Goal: Task Accomplishment & Management: Manage account settings

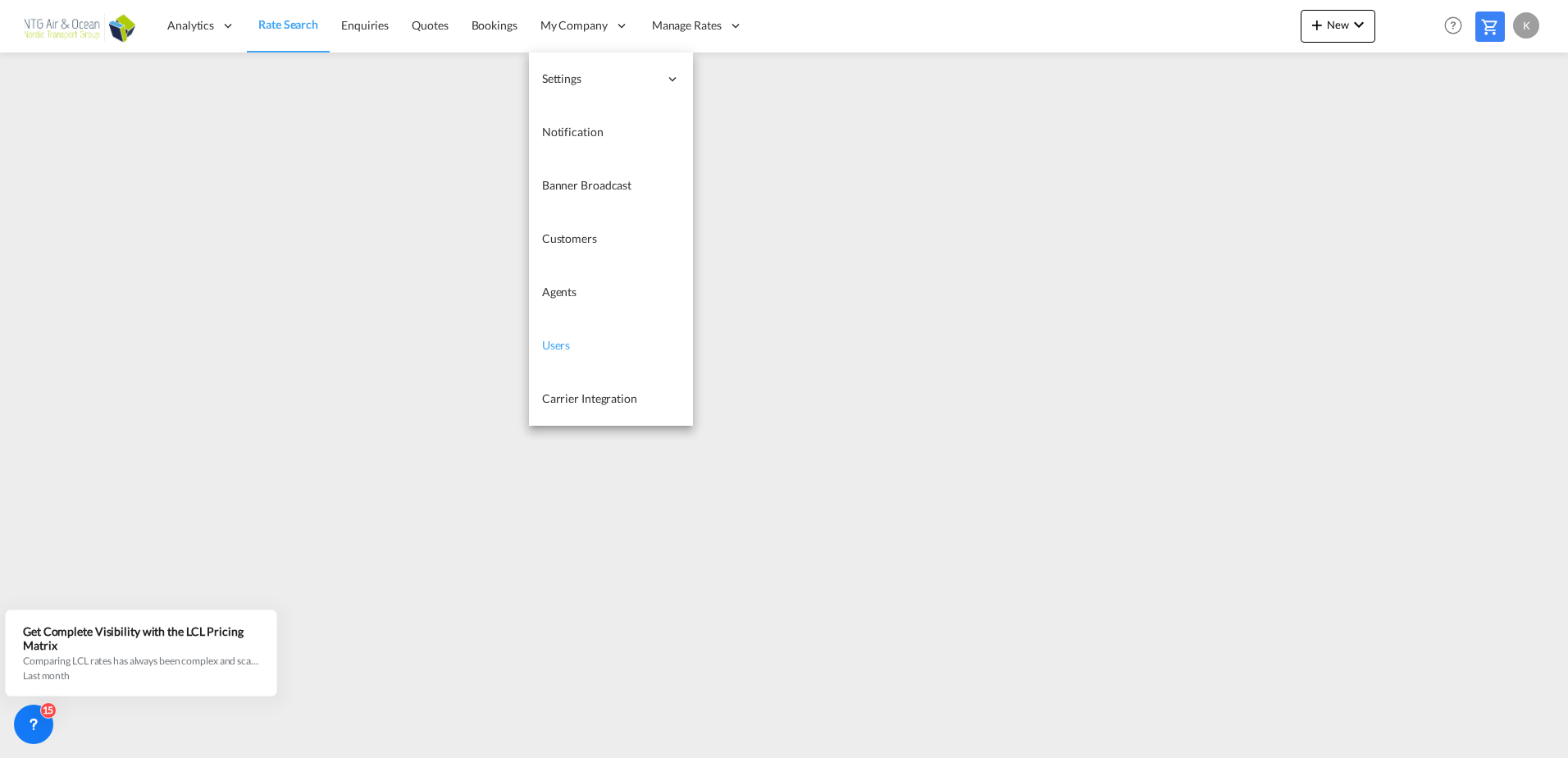
click at [572, 351] on link "Users" at bounding box center [611, 345] width 164 height 53
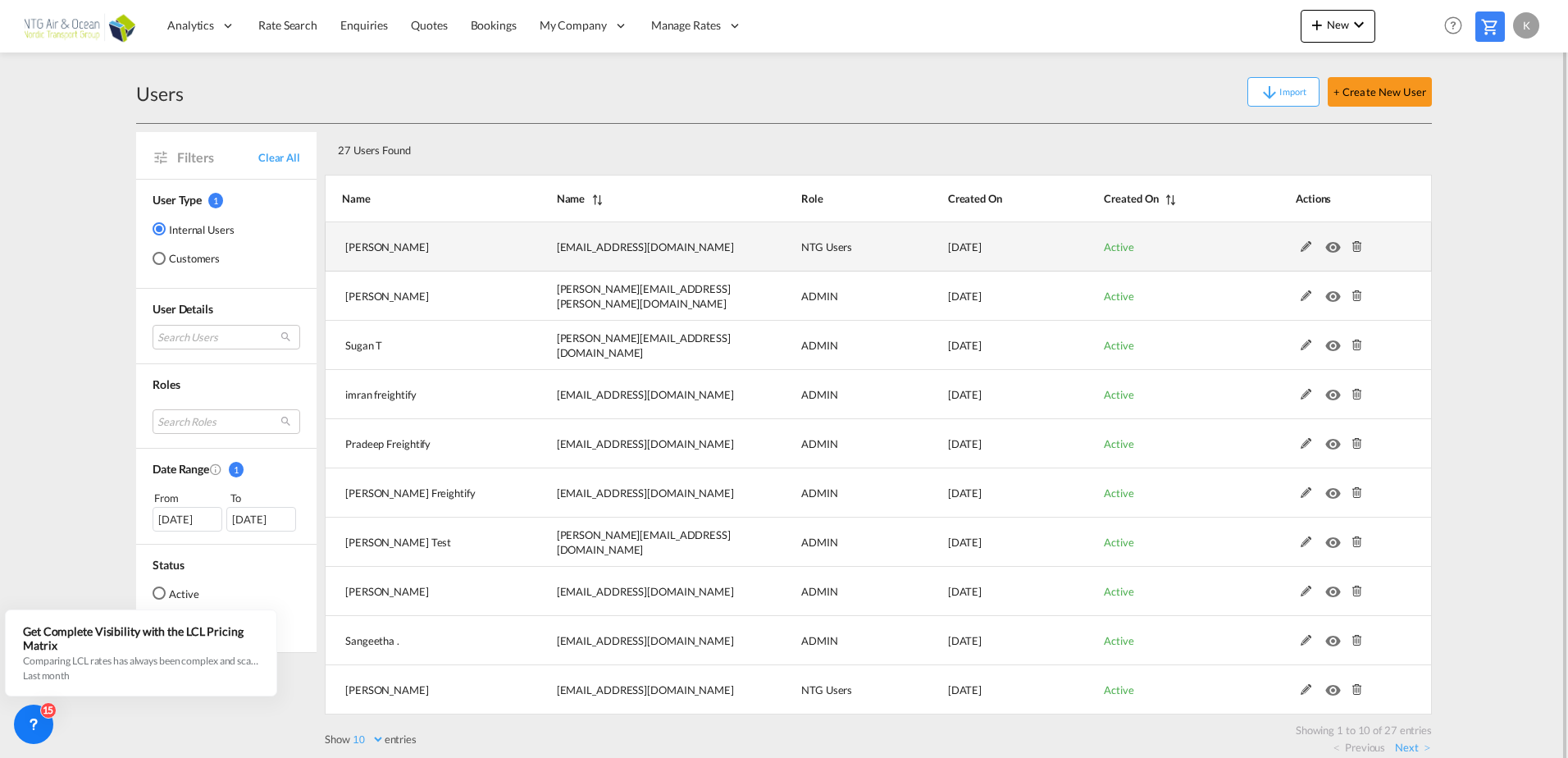
scroll to position [14, 0]
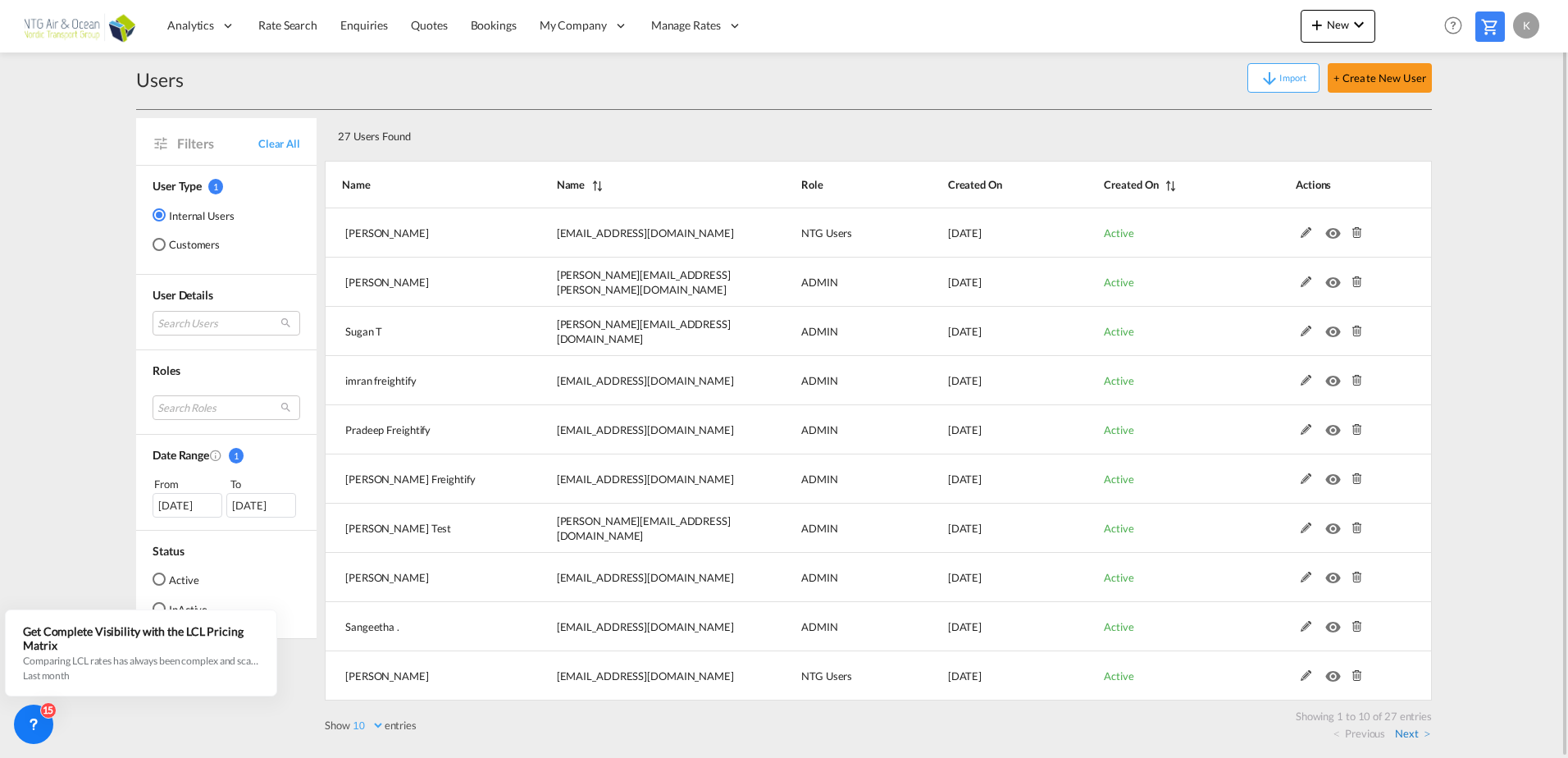
click at [1403, 731] on link "Next" at bounding box center [1411, 733] width 35 height 15
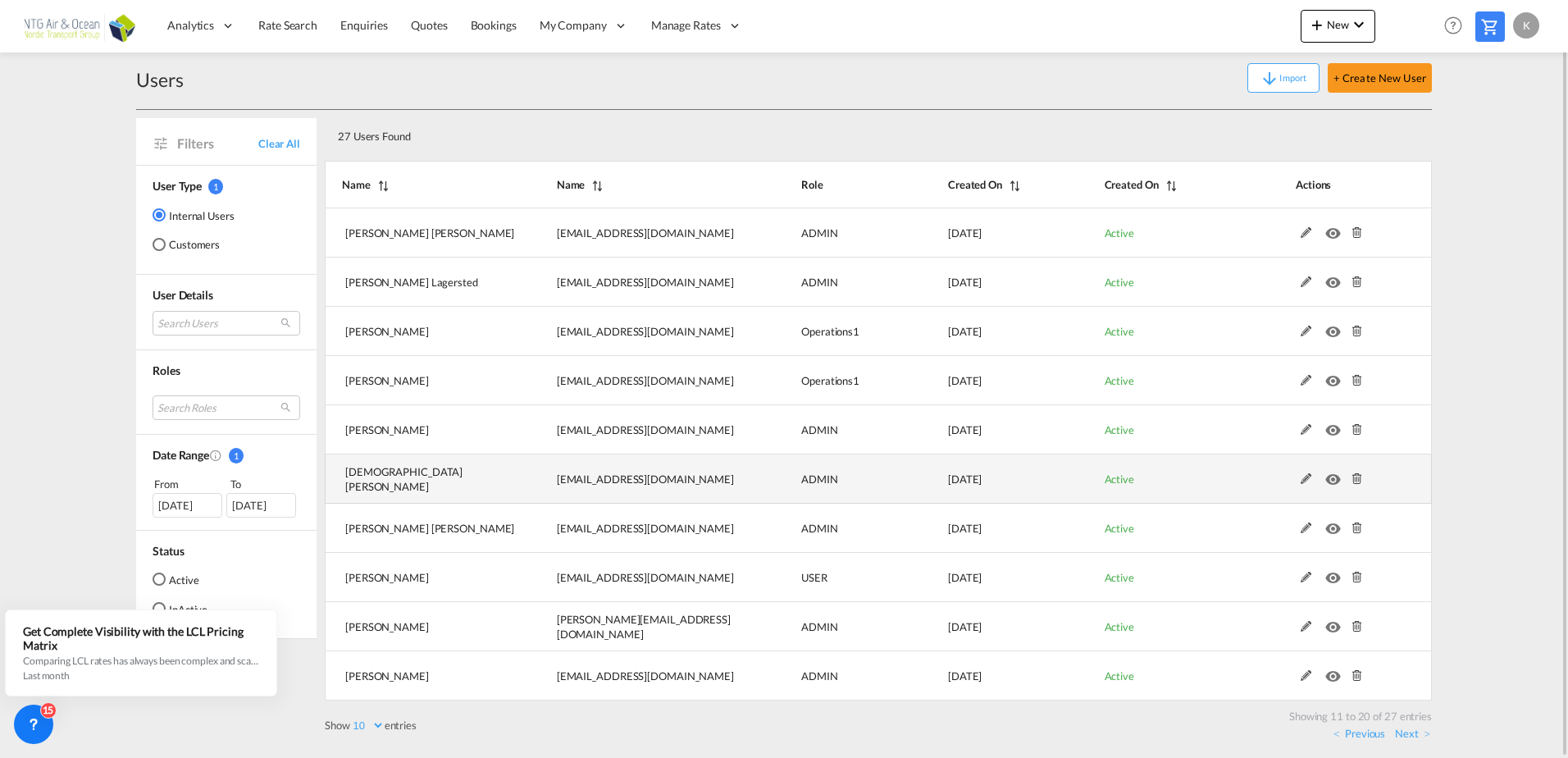
click at [1362, 479] on md-icon at bounding box center [1356, 478] width 21 height 11
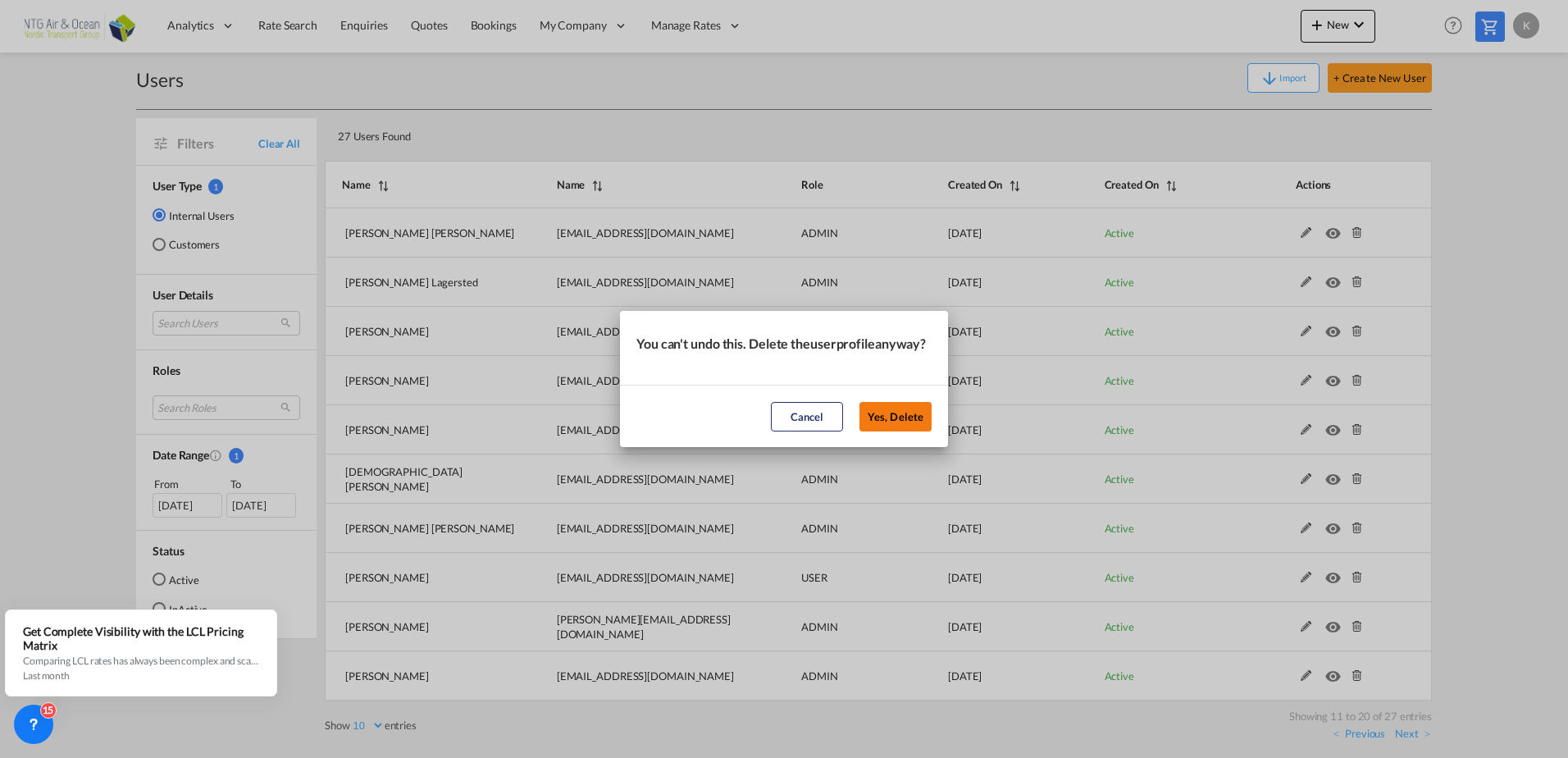
click at [914, 423] on button "Yes, Delete" at bounding box center [895, 416] width 72 height 30
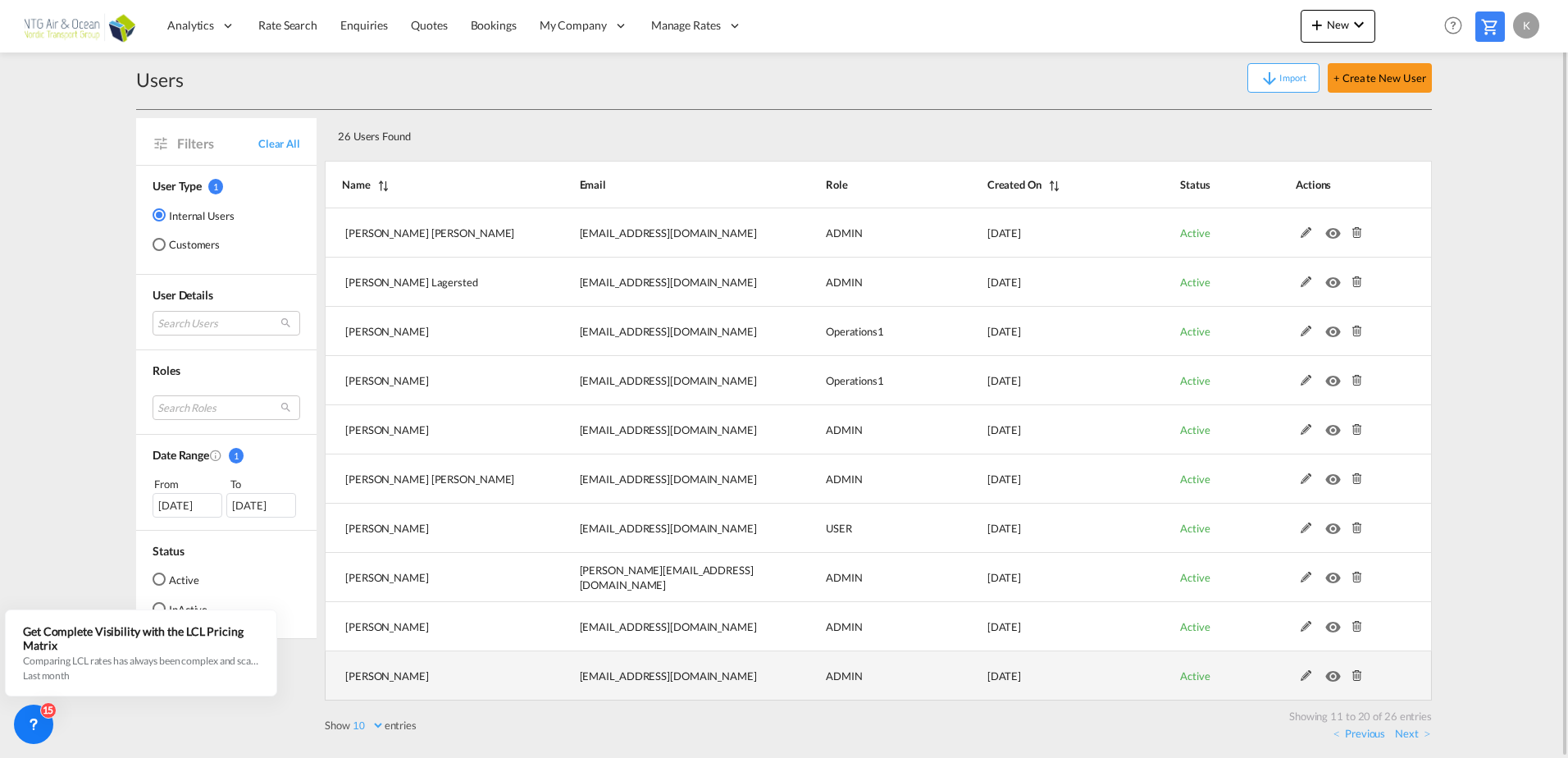
click at [1335, 674] on md-icon "icon-eye" at bounding box center [1335, 671] width 21 height 11
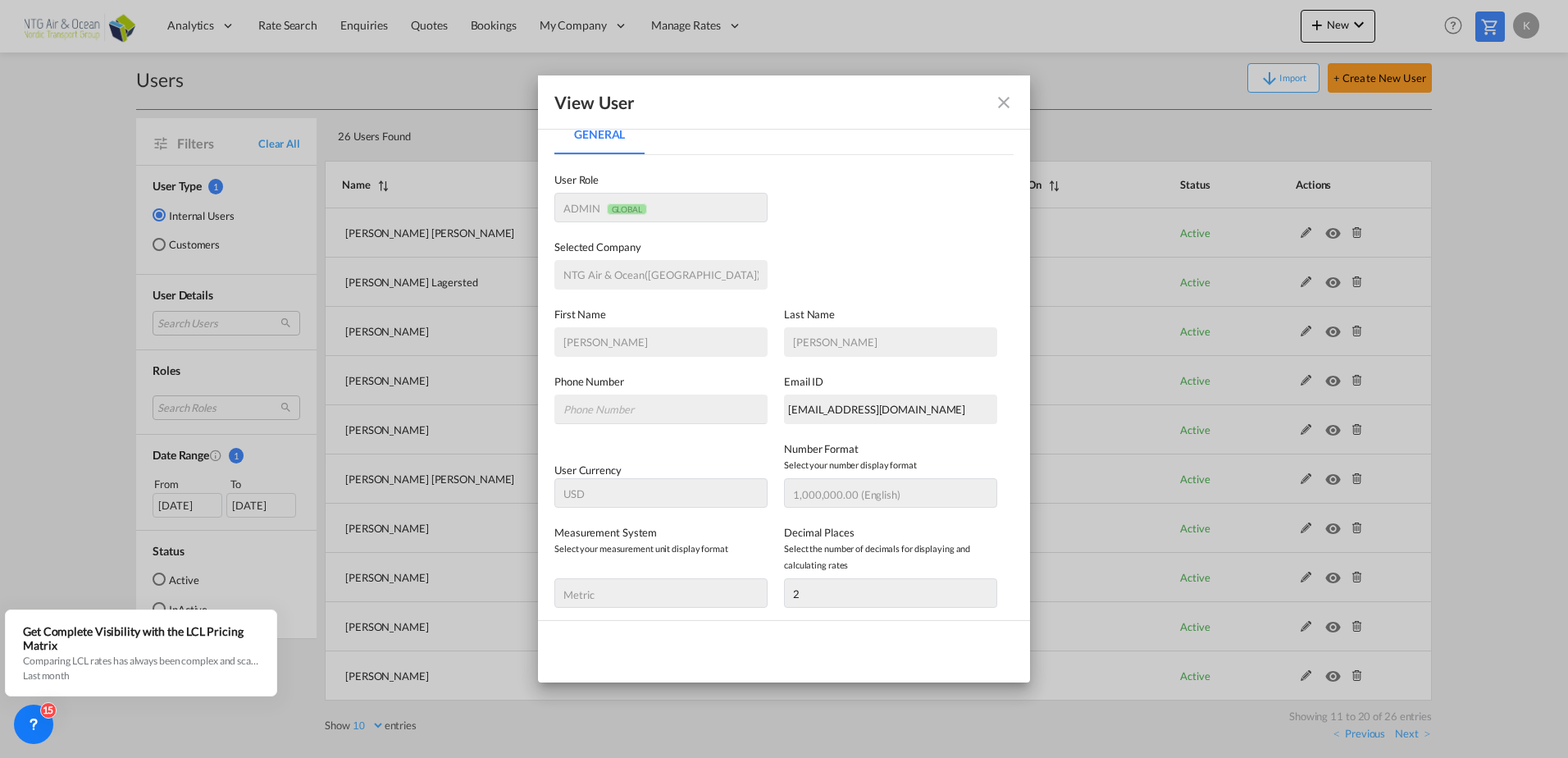
scroll to position [0, 0]
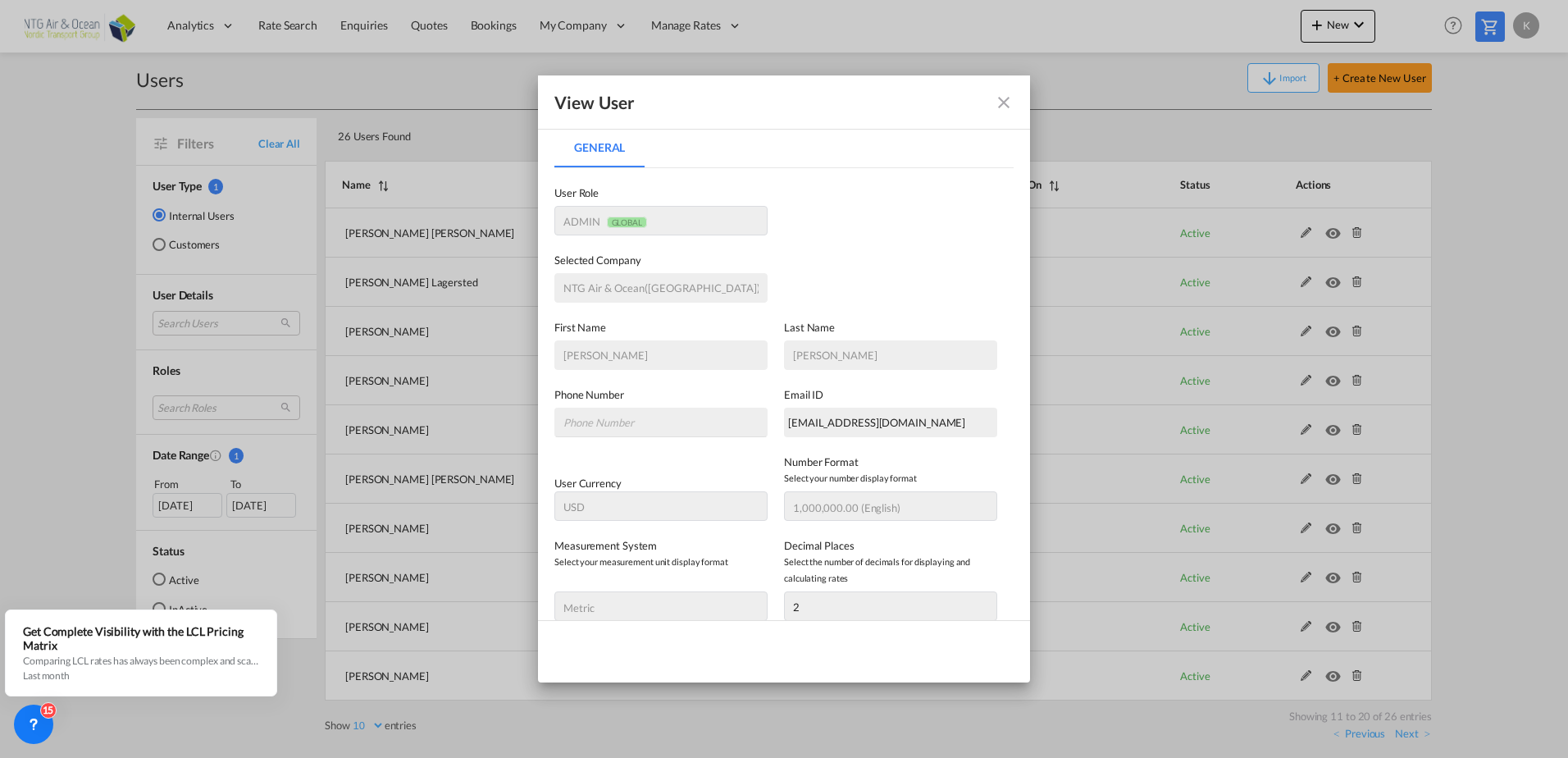
click at [1001, 108] on md-icon "icon-close fg-AAA8AD" at bounding box center [1004, 103] width 20 height 20
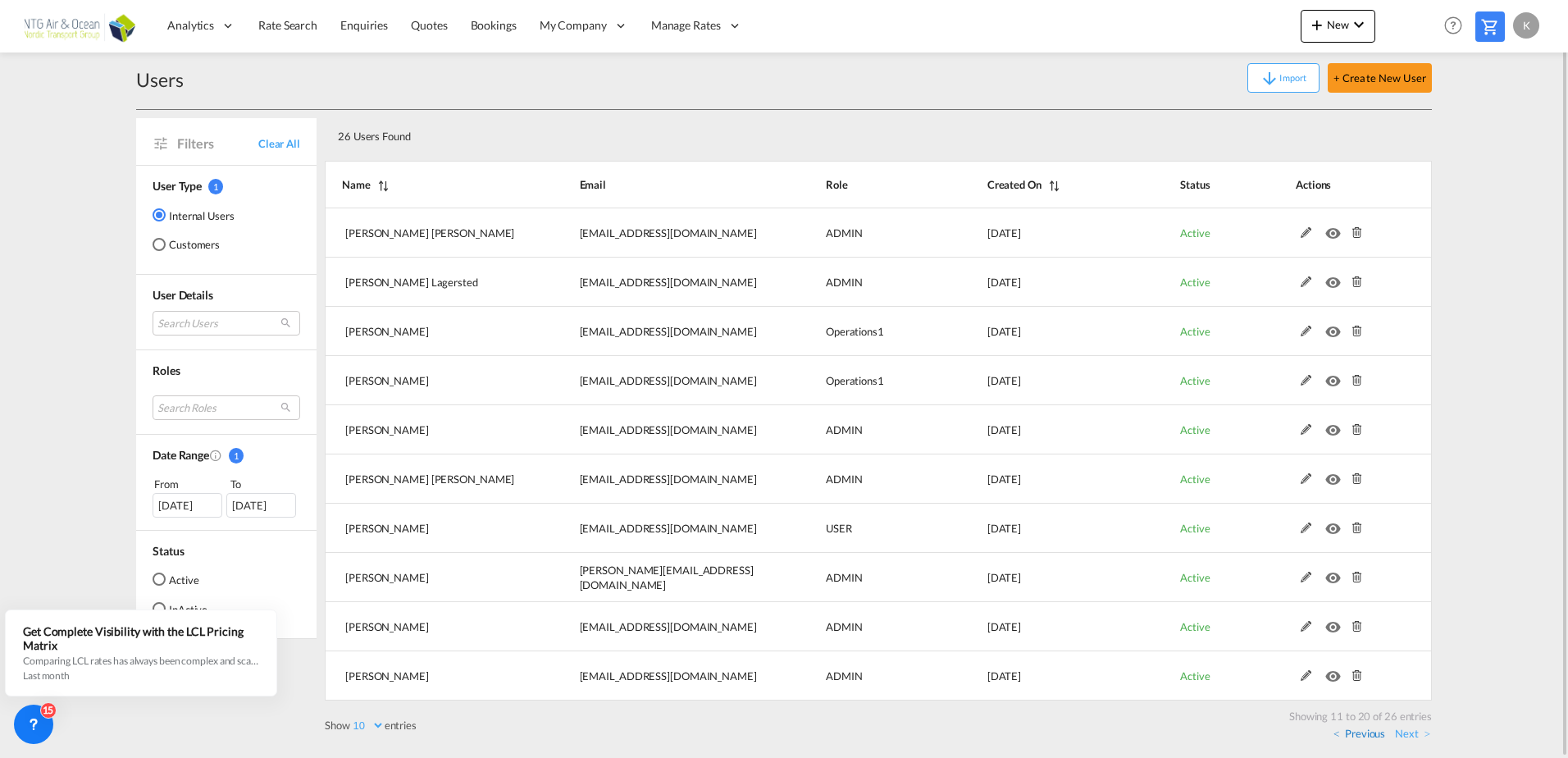
click at [1367, 732] on link "Previous" at bounding box center [1359, 733] width 52 height 15
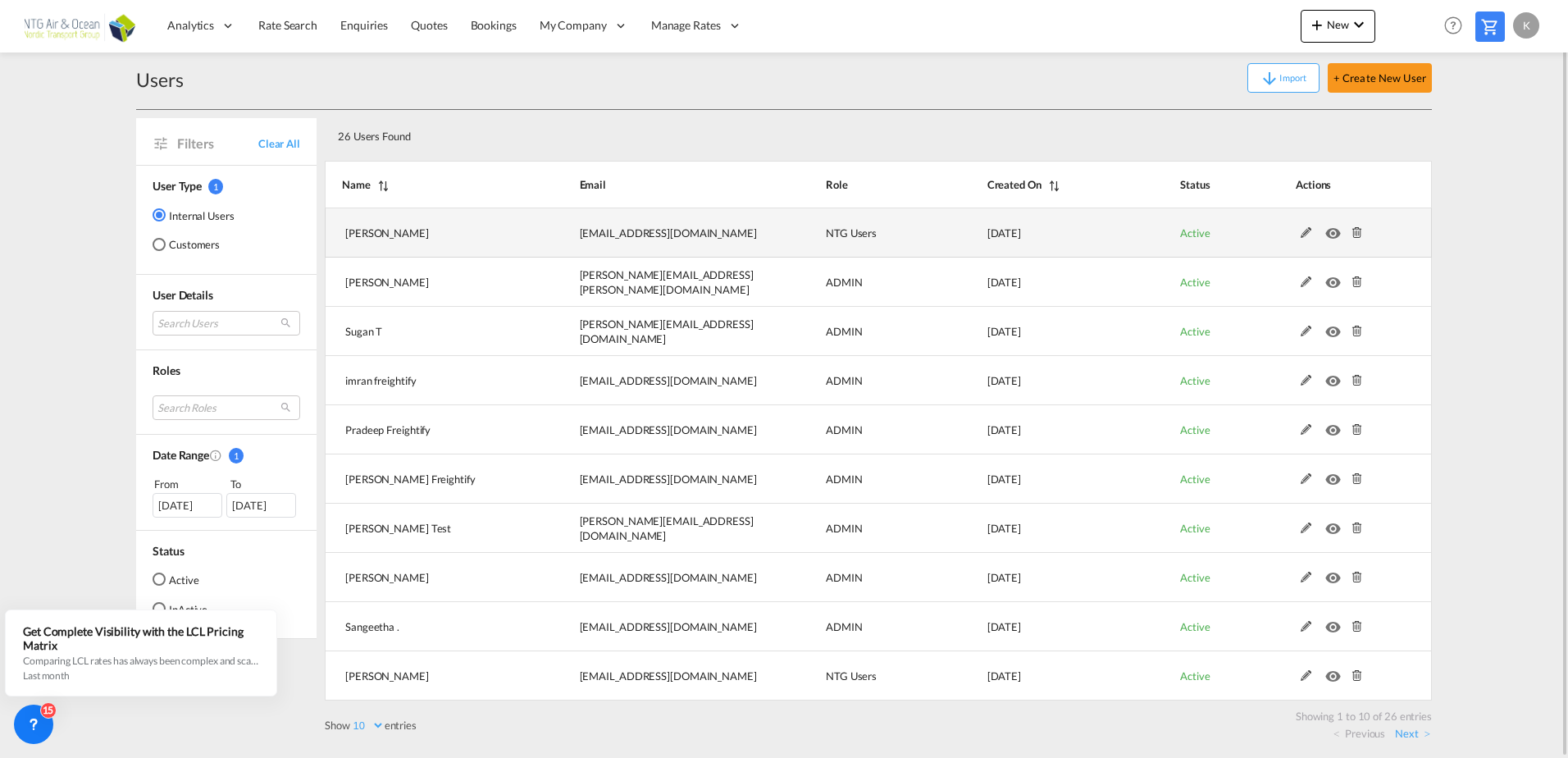
click at [1329, 235] on md-icon "icon-eye" at bounding box center [1335, 228] width 21 height 11
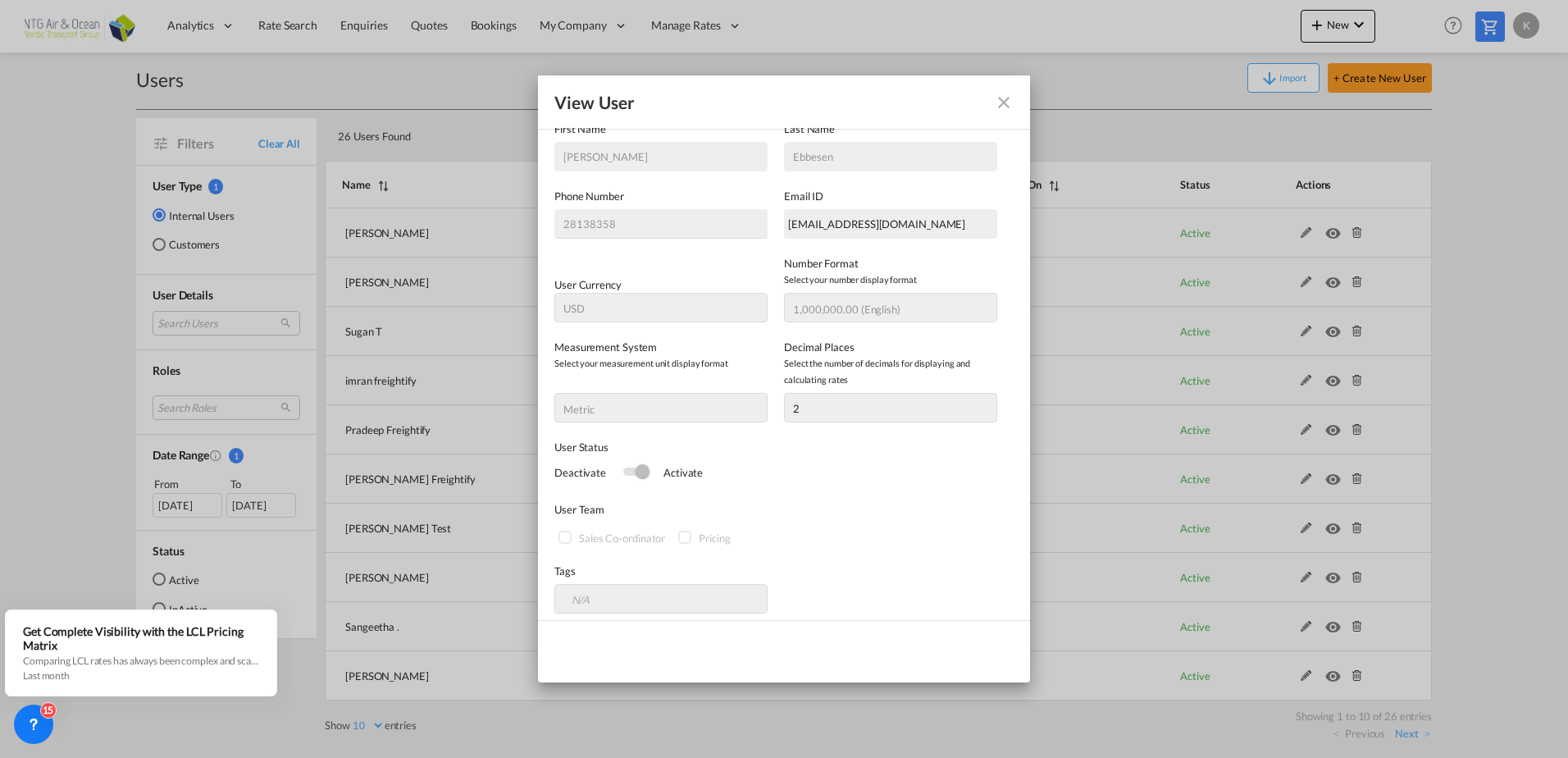
scroll to position [209, 0]
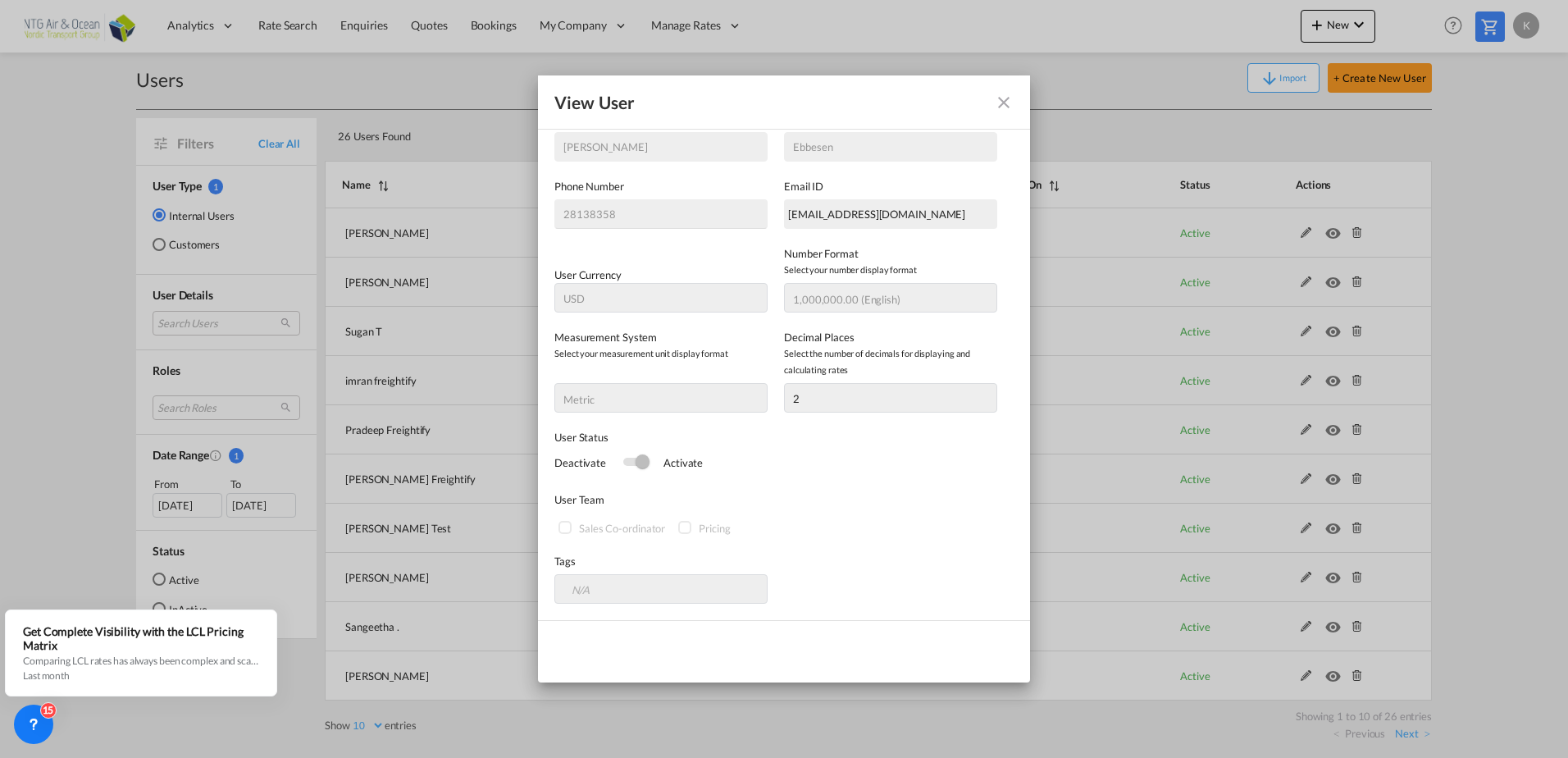
click at [1002, 112] on button "General General ..." at bounding box center [1003, 102] width 33 height 33
